Goal: Transaction & Acquisition: Purchase product/service

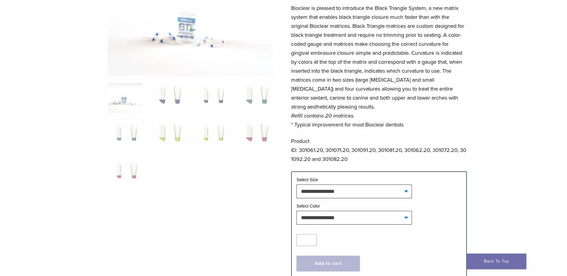
scroll to position [90, 0]
click at [404, 189] on select "**********" at bounding box center [353, 191] width 115 height 14
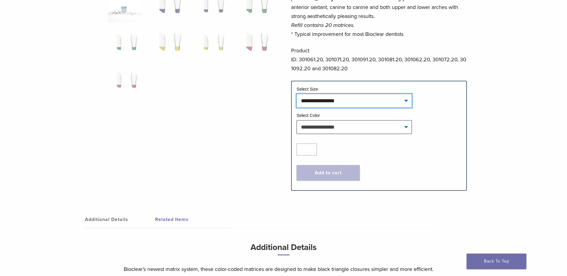
scroll to position [179, 0]
click at [406, 102] on select "**********" at bounding box center [353, 101] width 115 height 14
click at [296, 94] on select "**********" at bounding box center [353, 101] width 115 height 14
select select "*****"
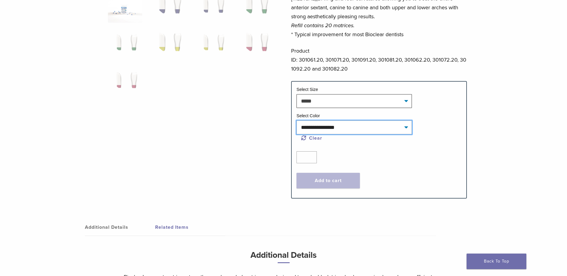
click at [405, 127] on select "**********" at bounding box center [353, 127] width 115 height 14
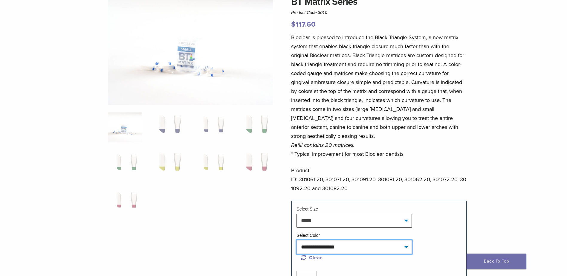
scroll to position [30, 0]
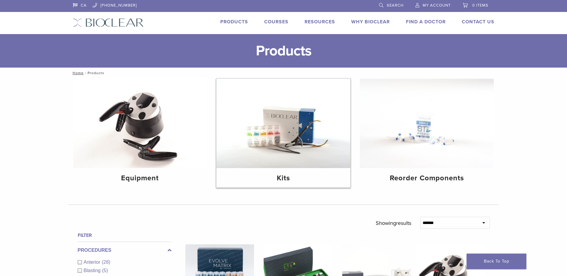
click at [285, 176] on h4 "Kits" at bounding box center [283, 178] width 124 height 11
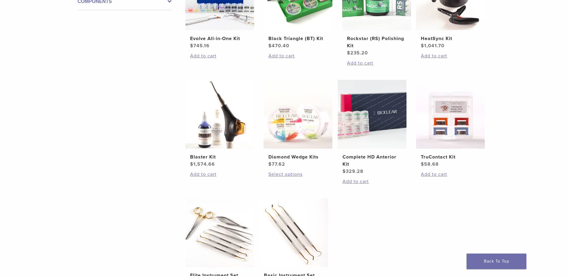
scroll to position [209, 0]
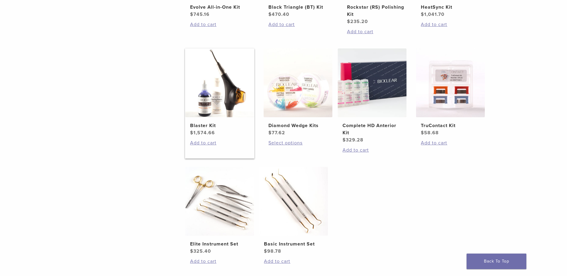
click at [222, 105] on img at bounding box center [219, 82] width 69 height 69
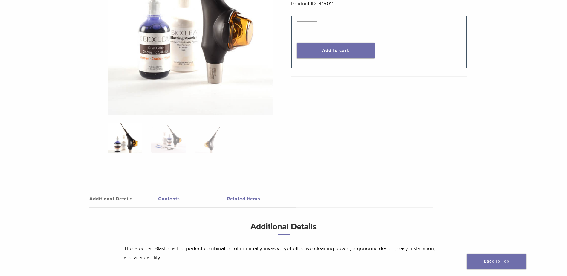
scroll to position [179, 0]
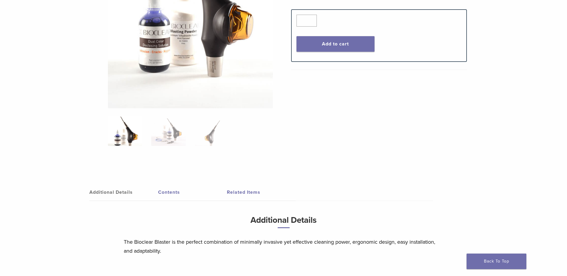
click at [177, 191] on link "Contents" at bounding box center [192, 192] width 69 height 17
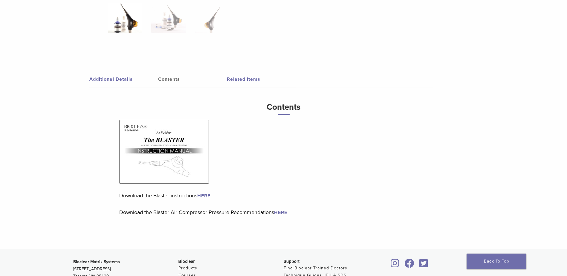
scroll to position [239, 0]
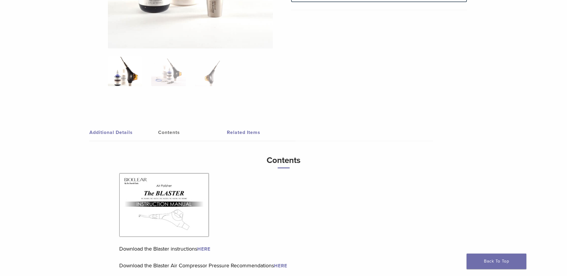
click at [116, 131] on link "Additional Details" at bounding box center [123, 132] width 69 height 17
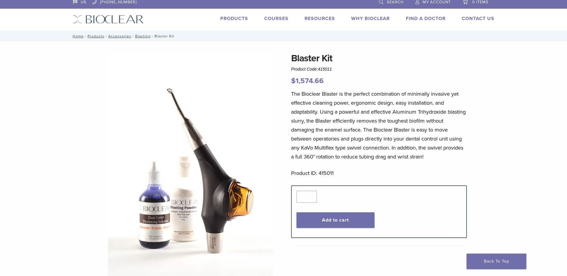
scroll to position [0, 0]
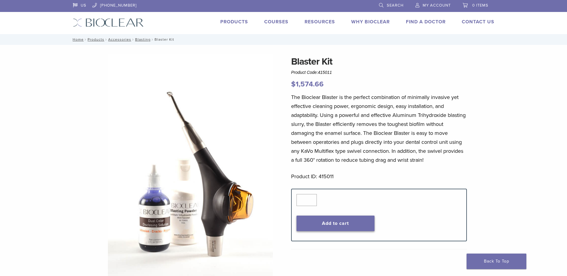
click at [348, 220] on button "Add to cart" at bounding box center [335, 223] width 78 height 16
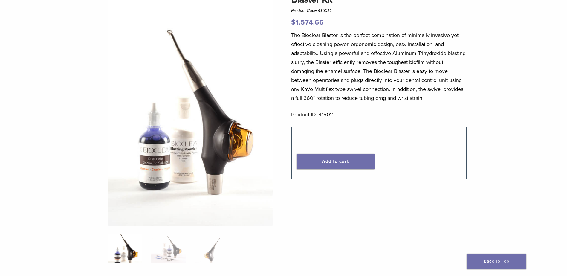
scroll to position [90, 0]
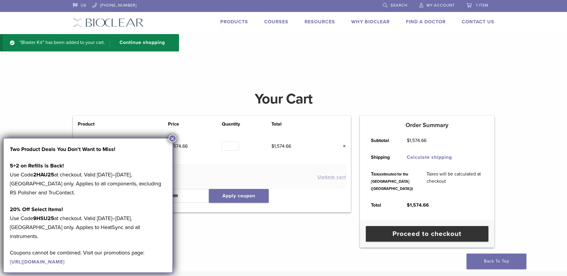
click at [172, 137] on button "×" at bounding box center [172, 138] width 8 height 8
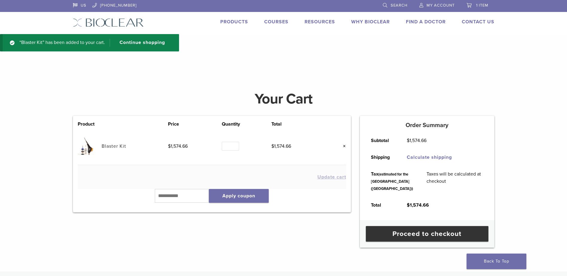
click at [230, 23] on link "Products" at bounding box center [234, 22] width 28 height 6
click at [230, 22] on link "Products" at bounding box center [234, 22] width 28 height 6
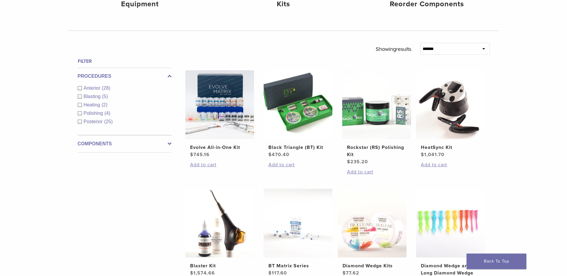
scroll to position [179, 0]
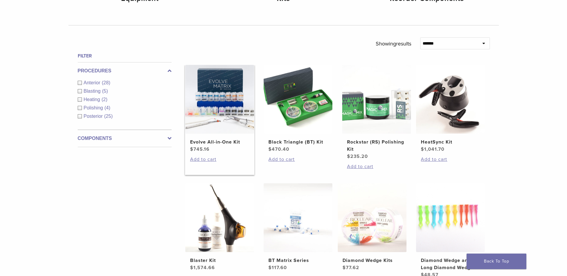
click at [229, 125] on img at bounding box center [219, 99] width 69 height 69
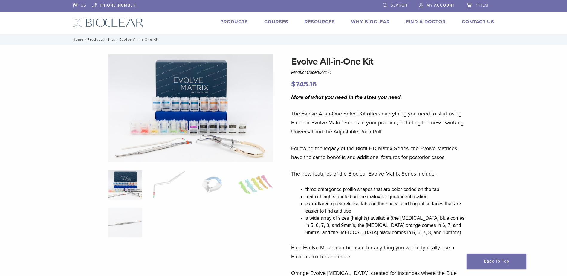
click at [280, 21] on link "Courses" at bounding box center [276, 22] width 24 height 6
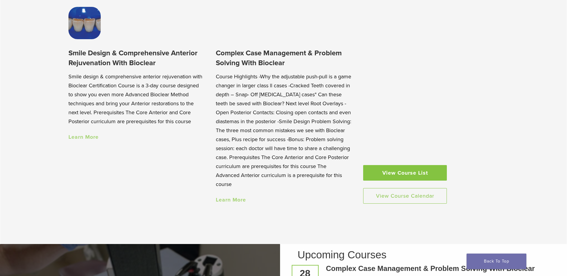
scroll to position [627, 0]
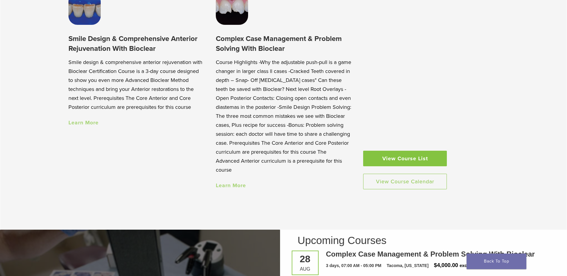
click at [394, 160] on link "View Course List" at bounding box center [405, 159] width 84 height 16
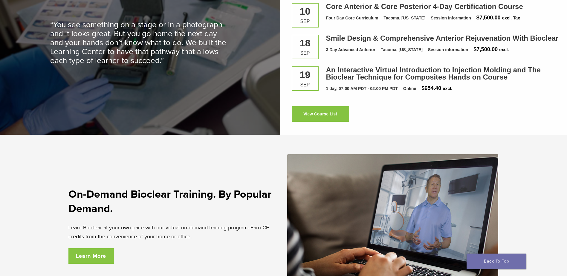
scroll to position [1016, 0]
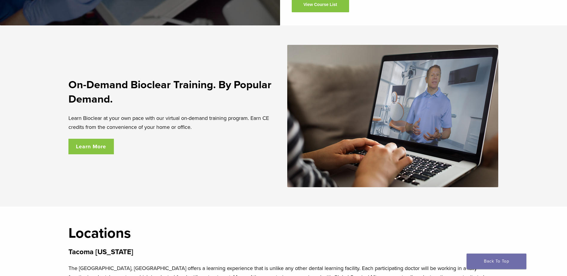
click at [99, 145] on link "Learn More" at bounding box center [91, 147] width 46 height 16
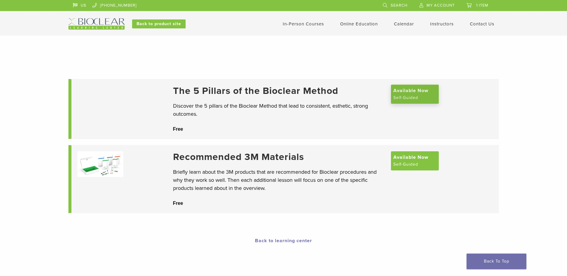
click at [418, 93] on span "Available Now" at bounding box center [410, 90] width 35 height 7
